Goal: Check status: Check status

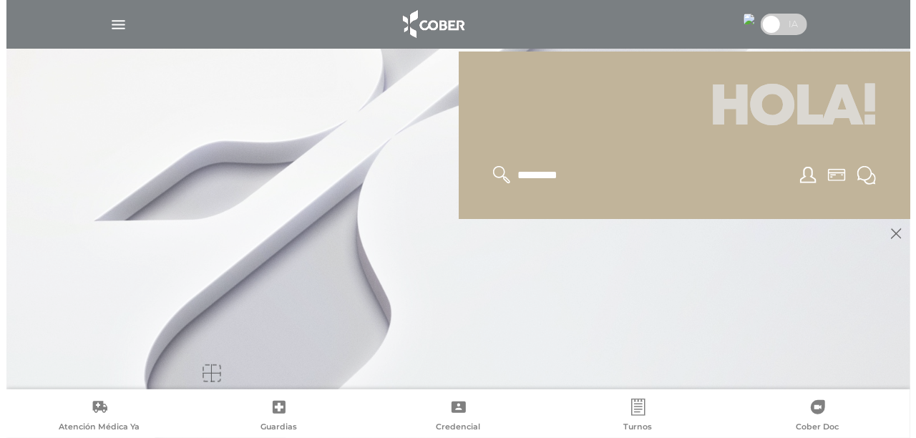
scroll to position [172, 0]
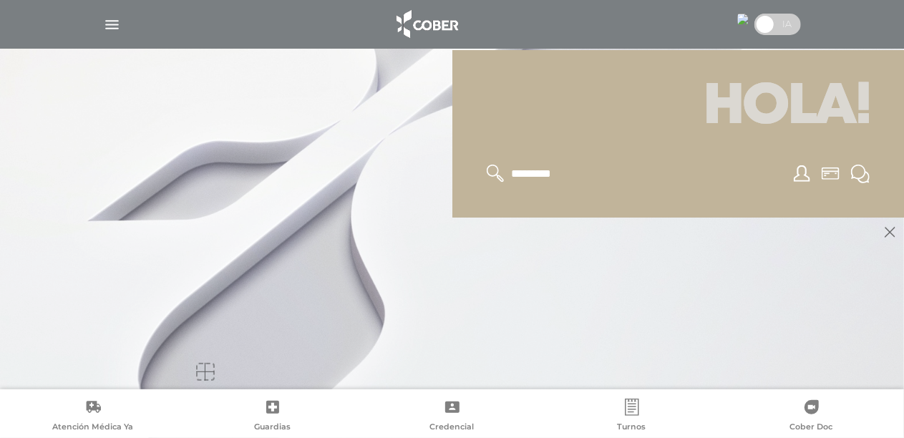
click at [603, 210] on div "Hola!" at bounding box center [678, 133] width 452 height 167
click at [893, 231] on icon at bounding box center [889, 232] width 11 height 11
click at [551, 156] on div at bounding box center [678, 173] width 418 height 53
click at [109, 24] on img "button" at bounding box center [112, 25] width 18 height 18
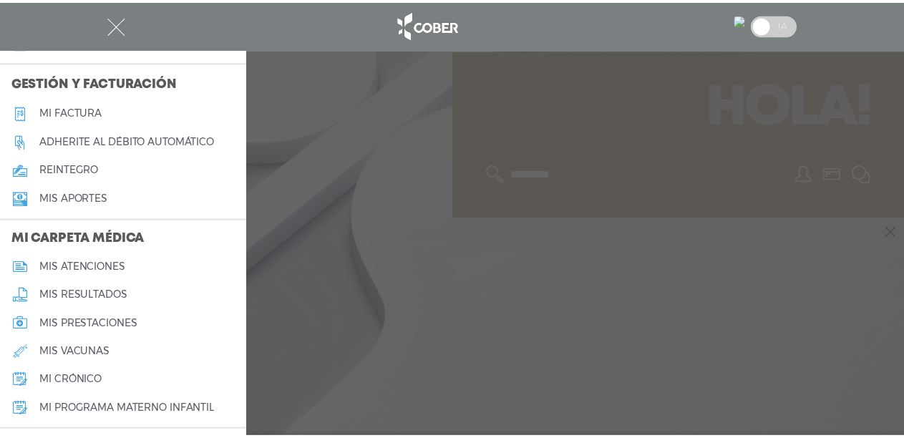
scroll to position [572, 0]
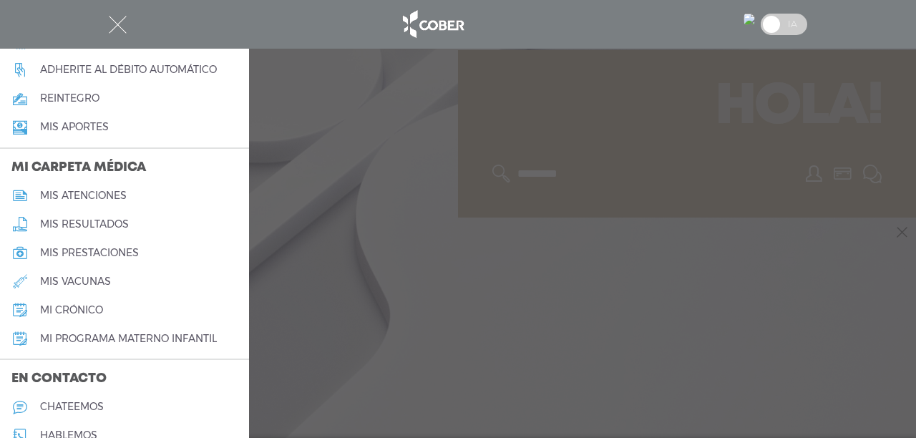
click at [372, 117] on div at bounding box center [458, 219] width 916 height 438
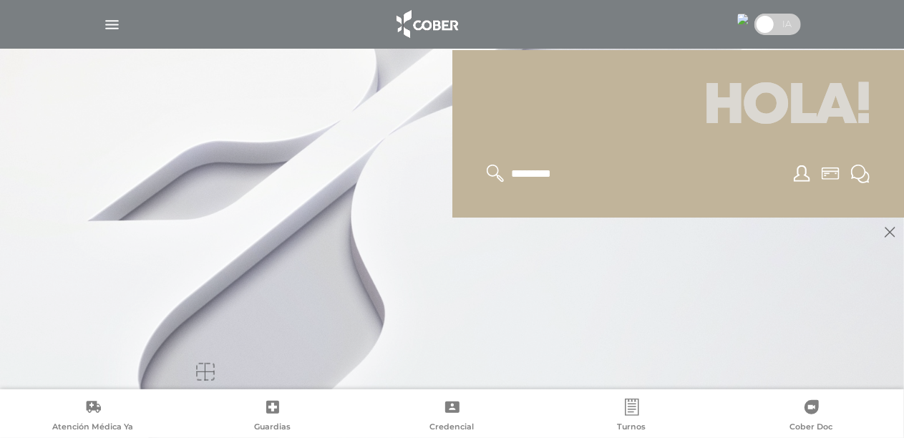
click at [541, 172] on input "text" at bounding box center [567, 174] width 117 height 19
type input "**********"
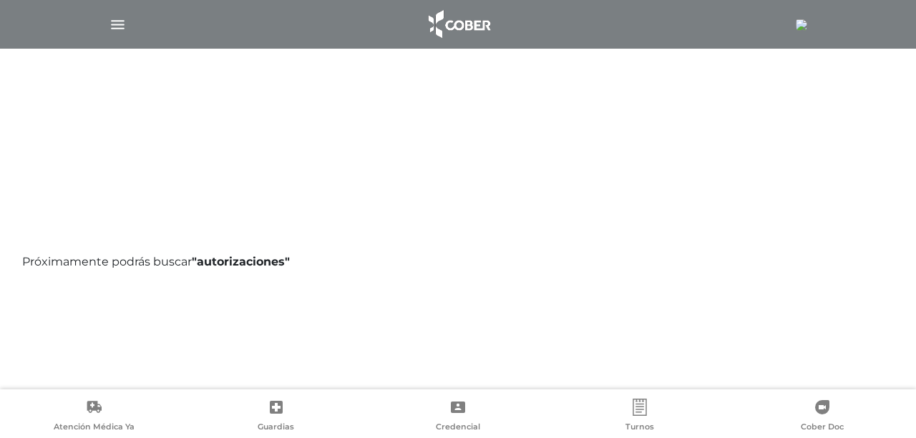
click at [117, 95] on div "Búsqueda Global" at bounding box center [458, 135] width 733 height 172
click at [117, 27] on img "button" at bounding box center [118, 25] width 18 height 18
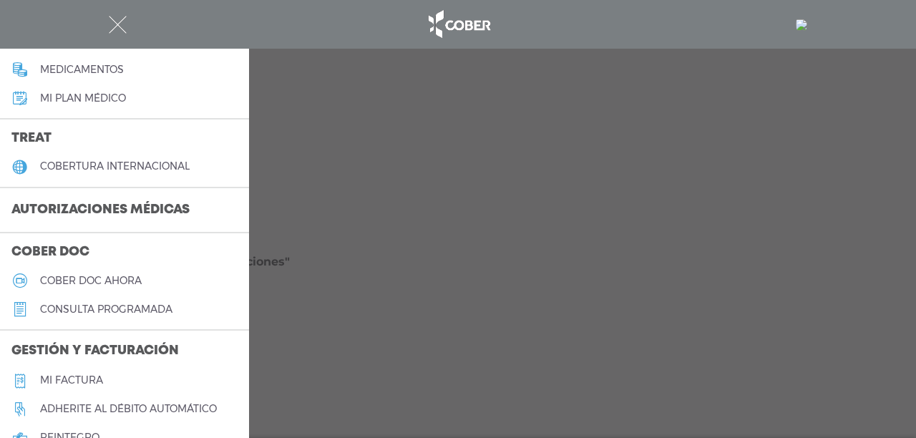
scroll to position [286, 0]
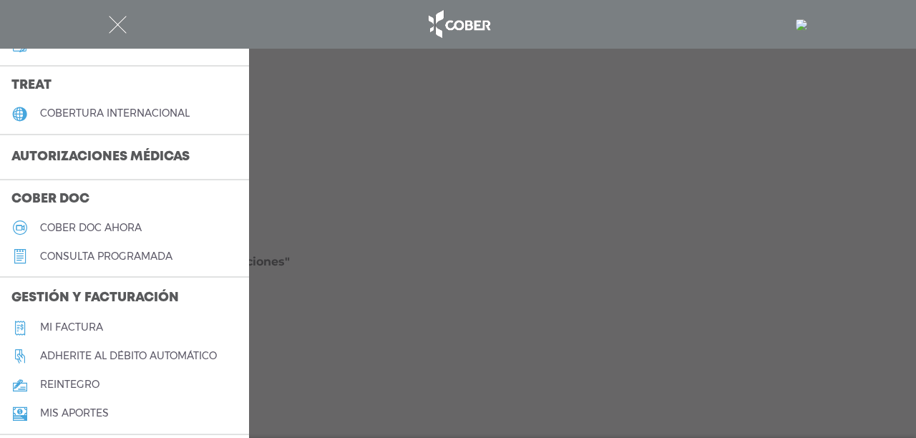
click at [137, 157] on h3 "Autorizaciones médicas" at bounding box center [100, 157] width 201 height 27
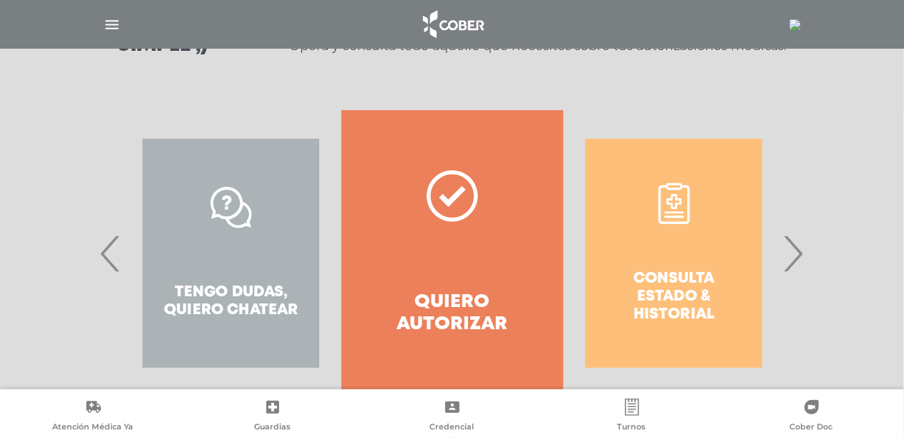
scroll to position [281, 0]
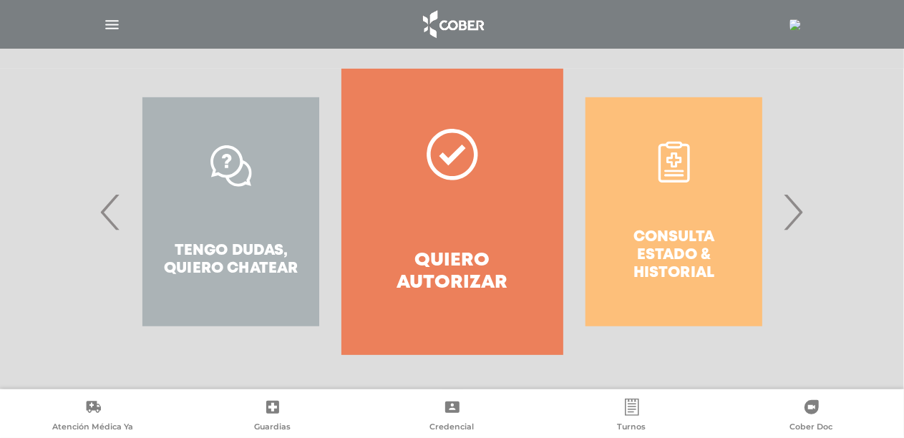
click at [774, 216] on div "Consulta estado & historial" at bounding box center [673, 212] width 221 height 286
click at [791, 200] on span "›" at bounding box center [793, 211] width 28 height 77
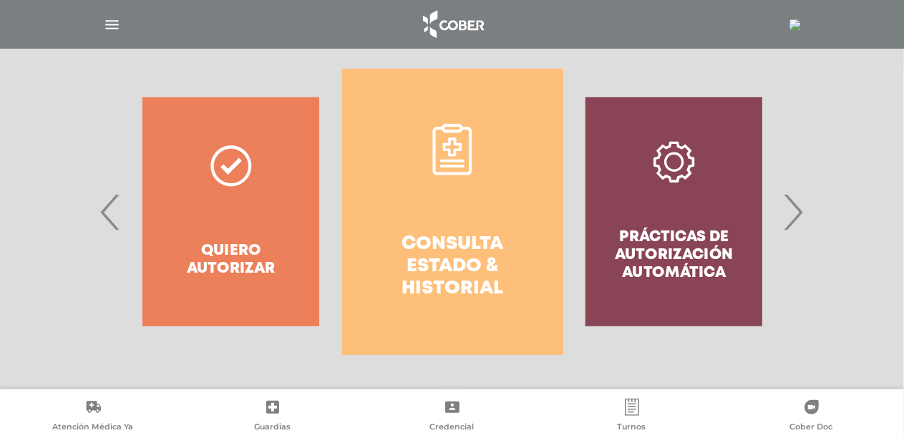
click at [444, 285] on h4 "Consulta estado & historial" at bounding box center [453, 266] width 170 height 67
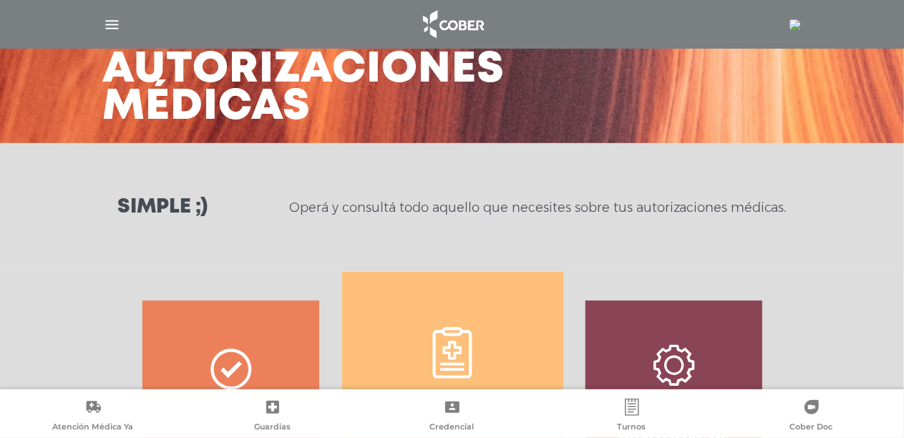
scroll to position [63, 0]
